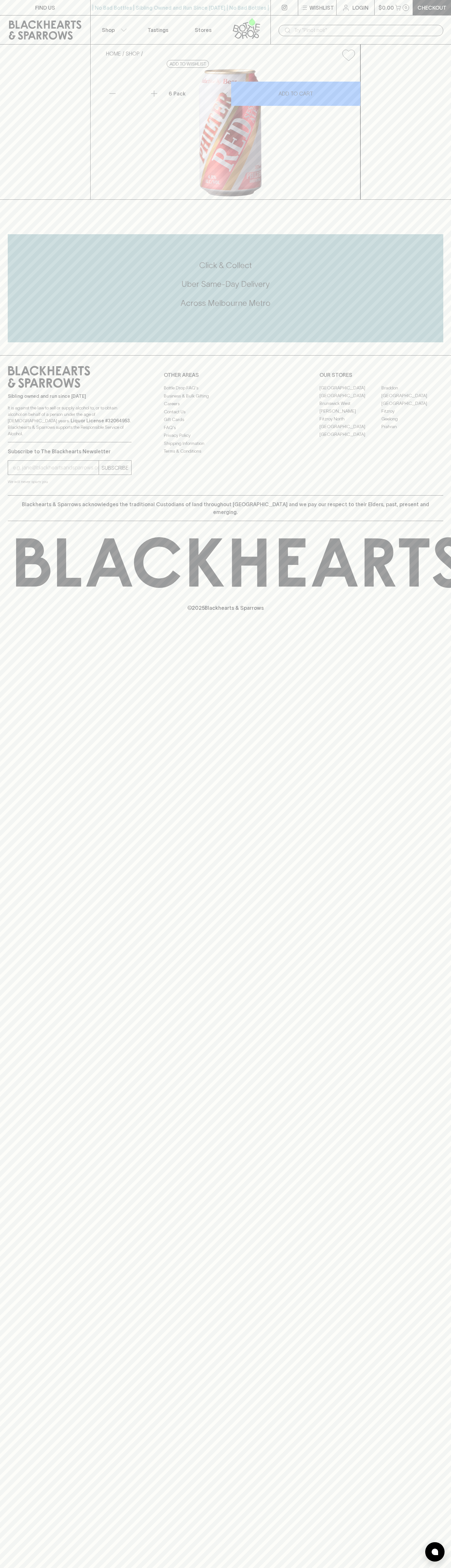
click at [351, 415] on link "[PERSON_NAME]" at bounding box center [350, 411] width 62 height 8
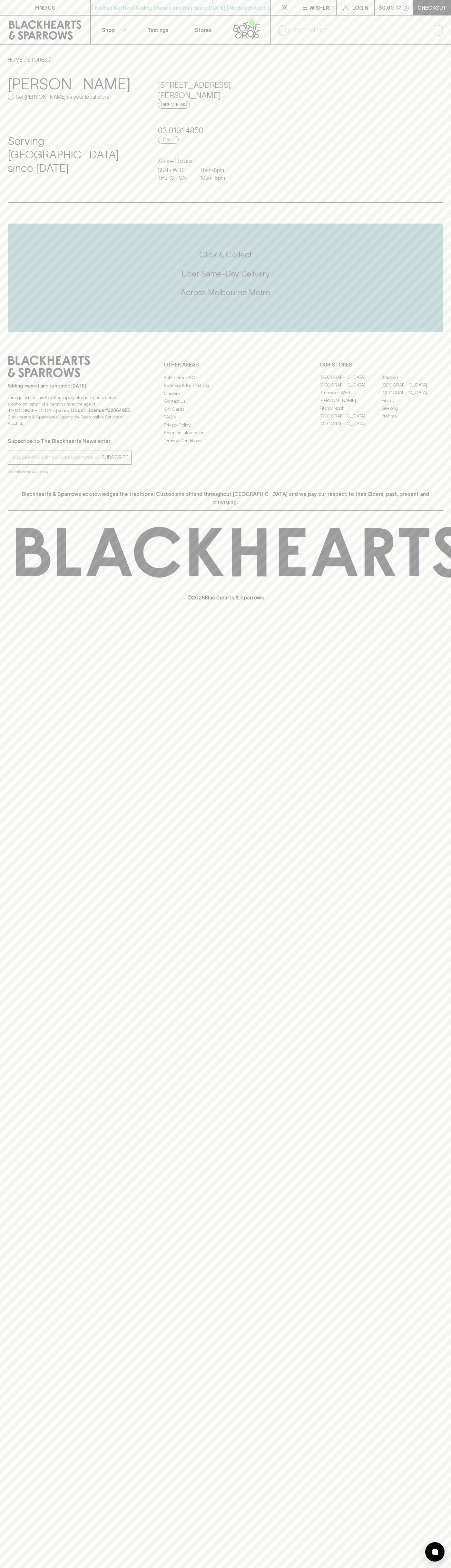
click at [342, 8] on link "Login" at bounding box center [355, 7] width 38 height 15
click at [428, 1355] on div "FIND US | No Bad Bottles | Sibling Owned and Run Since 2006 | No Bad Bottles | …" at bounding box center [225, 784] width 451 height 1568
click at [402, 1567] on html "FIND US | No Bad Bottles | Sibling Owned and Run Since 2006 | No Bad Bottles | …" at bounding box center [225, 784] width 451 height 1568
click at [25, 886] on div "FIND US | No Bad Bottles | Sibling Owned and Run Since 2006 | No Bad Bottles | …" at bounding box center [225, 784] width 451 height 1568
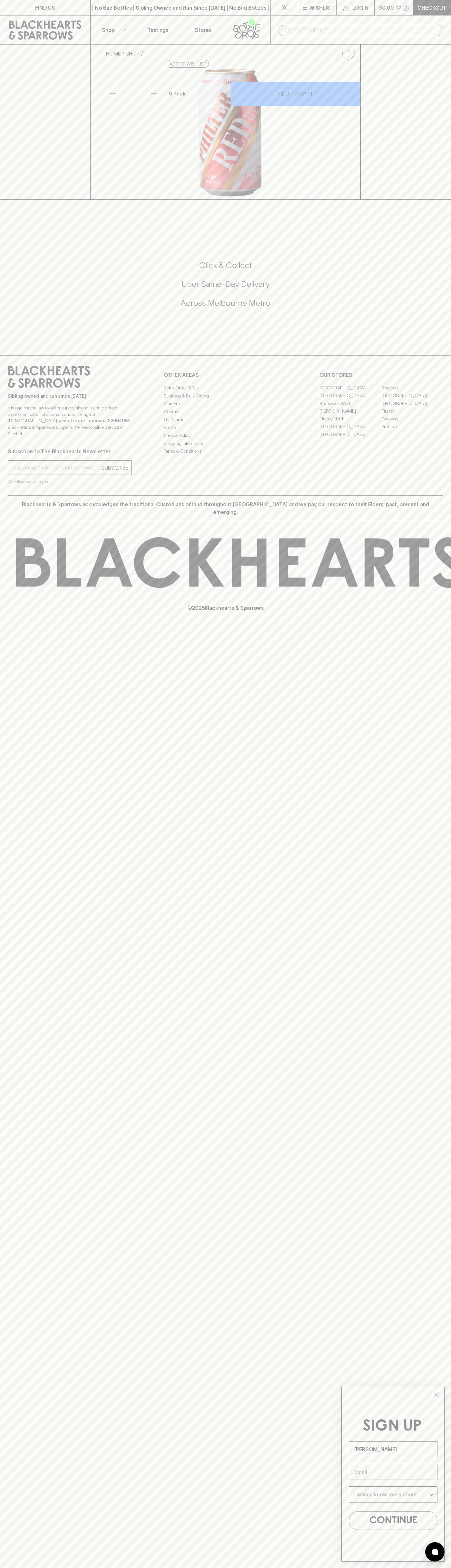
type input "[PERSON_NAME]"
click at [351, 415] on link "[PERSON_NAME]" at bounding box center [350, 411] width 62 height 8
